Goal: Task Accomplishment & Management: Use online tool/utility

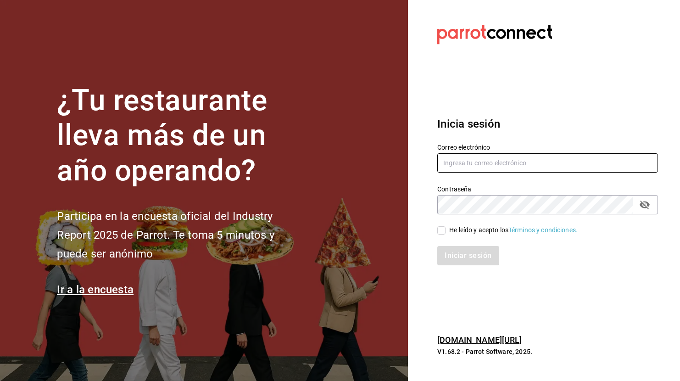
type input "[EMAIL_ADDRESS][DOMAIN_NAME]"
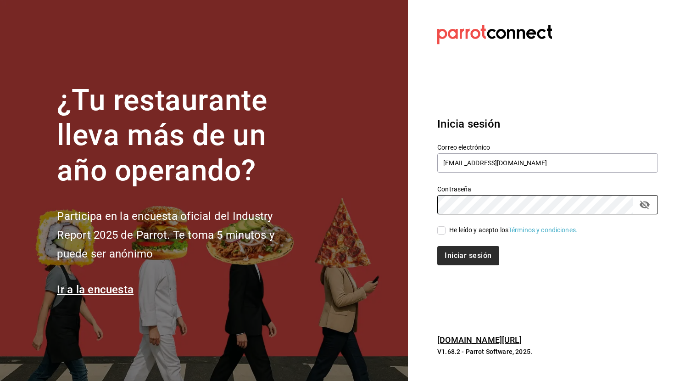
drag, startPoint x: 444, startPoint y: 226, endPoint x: 448, endPoint y: 246, distance: 20.5
click at [444, 226] on label "He leído y acepto los Términos y condiciones." at bounding box center [507, 230] width 140 height 10
click at [444, 226] on input "He leído y acepto los Términos y condiciones." at bounding box center [441, 230] width 8 height 8
checkbox input "true"
click at [464, 252] on button "Iniciar sesión" at bounding box center [467, 255] width 61 height 19
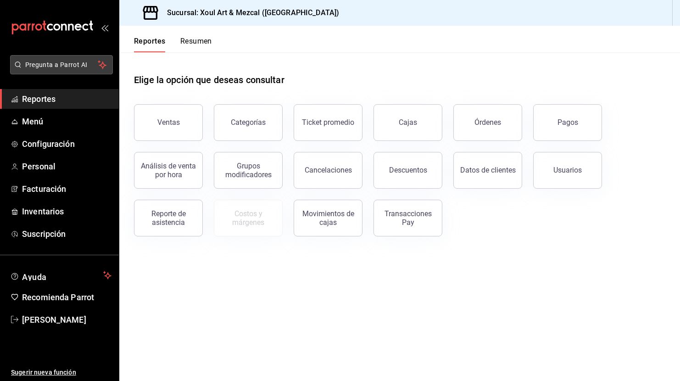
click at [72, 57] on button "Pregunta a Parrot AI" at bounding box center [61, 64] width 103 height 19
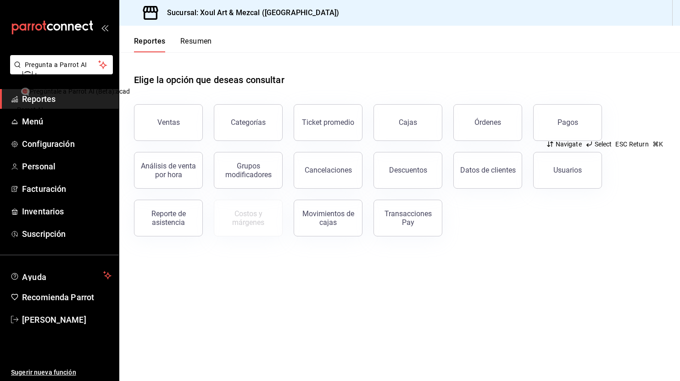
type input "acadmey"
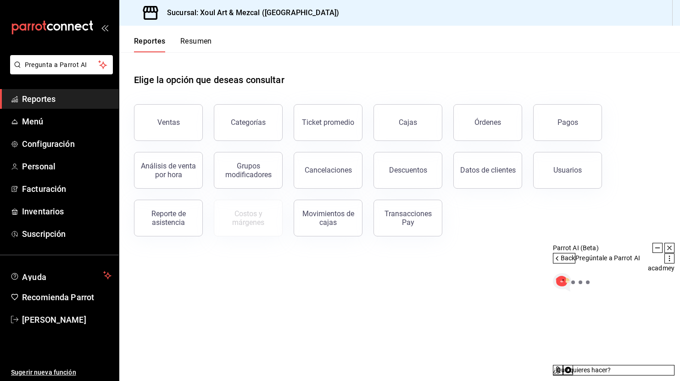
click at [494, 249] on div "Elige la opción que deseas consultar Ventas Categorías Ticket promedio Cajas Ór…" at bounding box center [399, 151] width 560 height 199
